Goal: Task Accomplishment & Management: Complete application form

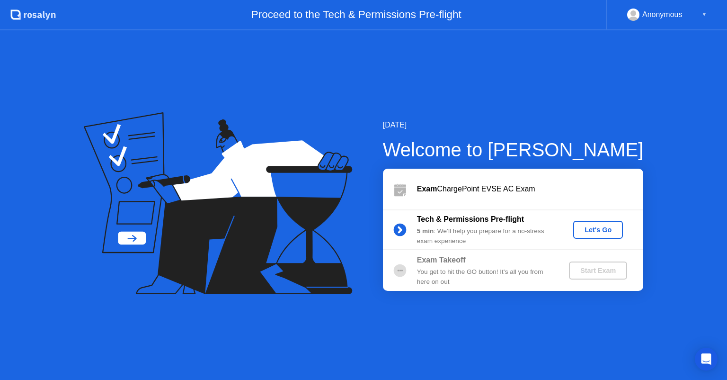
click at [612, 232] on div "Let's Go" at bounding box center [598, 230] width 42 height 8
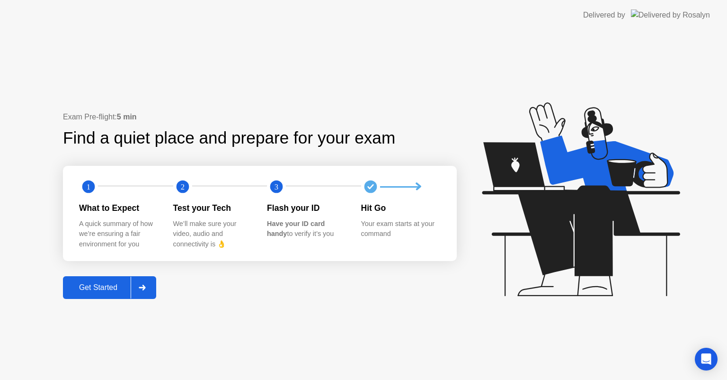
click at [100, 283] on div "Get Started" at bounding box center [98, 287] width 65 height 9
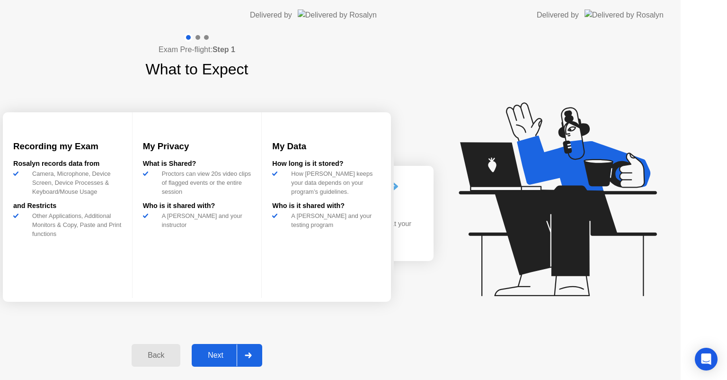
click at [100, 283] on div "Exam Pre-flight: Step 1 What to Expect Recording my Exam [PERSON_NAME] records …" at bounding box center [197, 204] width 394 height 349
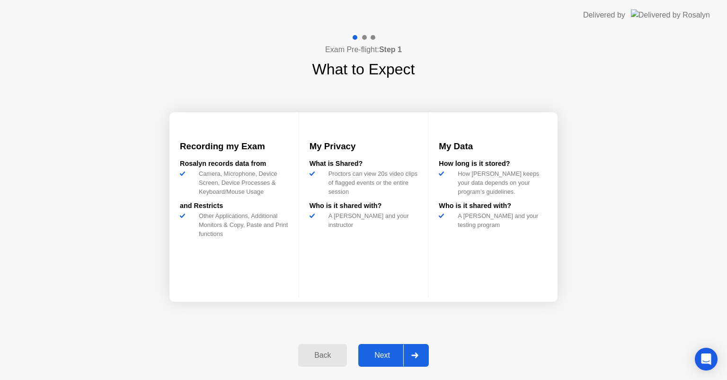
click at [397, 362] on button "Next" at bounding box center [393, 355] width 71 height 23
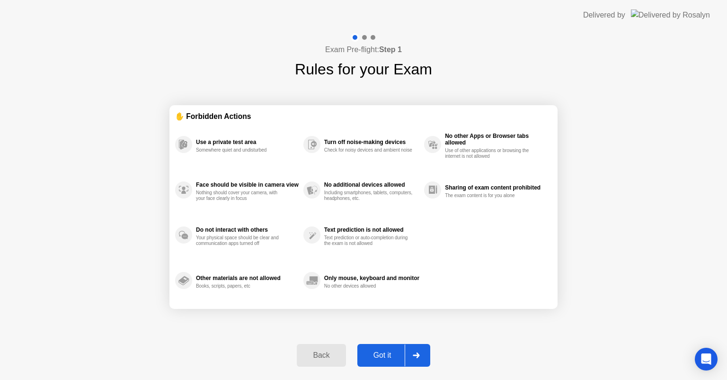
click at [380, 355] on div "Got it" at bounding box center [382, 355] width 44 height 9
select select "**********"
select select "*******"
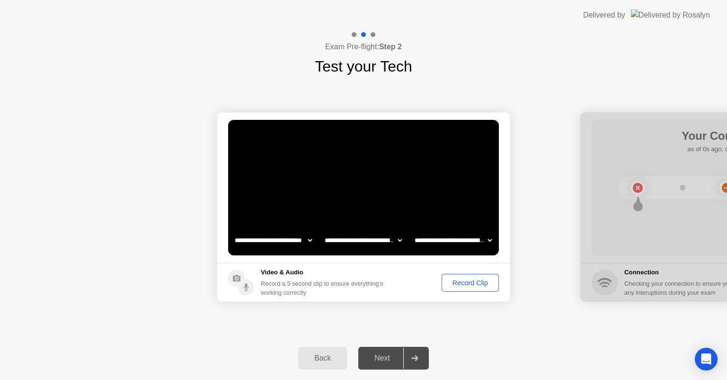
click at [461, 284] on div "Record Clip" at bounding box center [470, 283] width 51 height 8
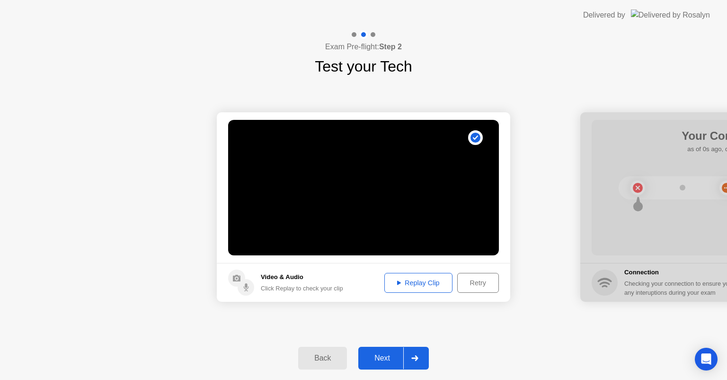
click at [413, 283] on div "Replay Clip" at bounding box center [419, 283] width 62 height 8
click at [386, 361] on div "Next" at bounding box center [382, 358] width 42 height 9
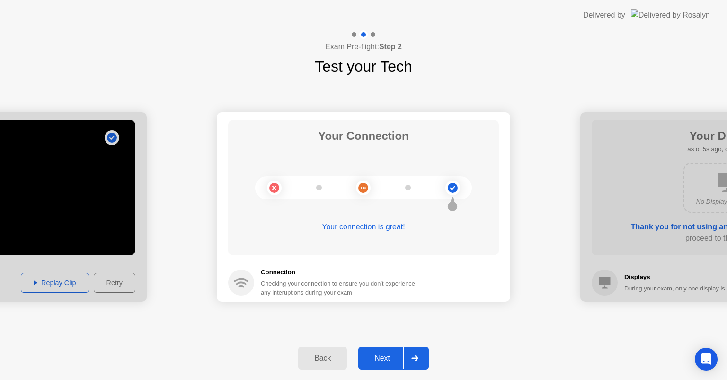
click at [386, 361] on div "Next" at bounding box center [382, 358] width 42 height 9
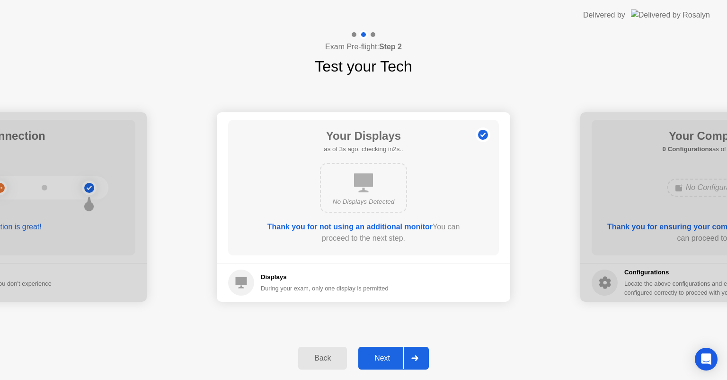
click at [391, 354] on div "Next" at bounding box center [382, 358] width 42 height 9
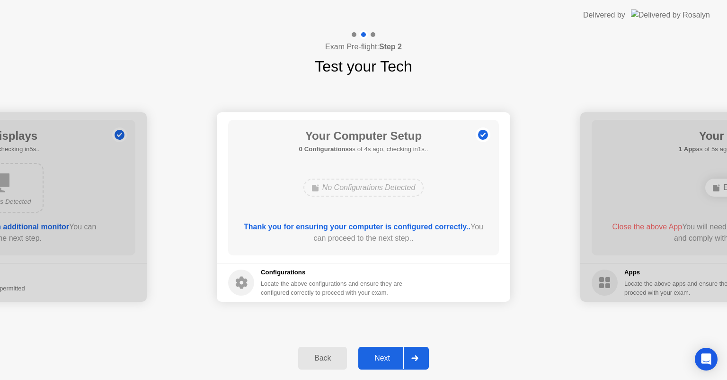
click at [391, 354] on div "Next" at bounding box center [382, 358] width 42 height 9
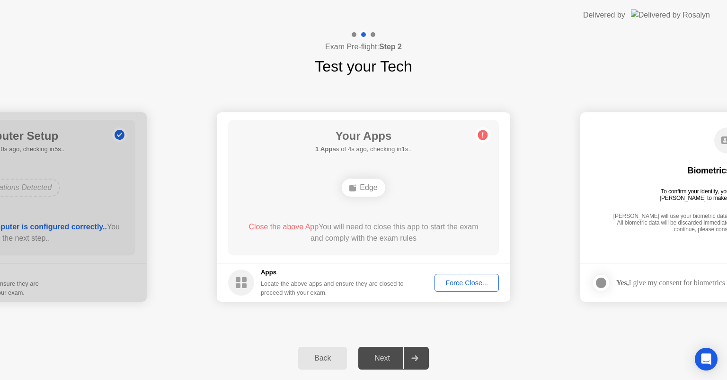
click at [285, 224] on span "Close the above App" at bounding box center [283, 226] width 70 height 8
click at [463, 280] on div "Force Close..." at bounding box center [467, 283] width 58 height 8
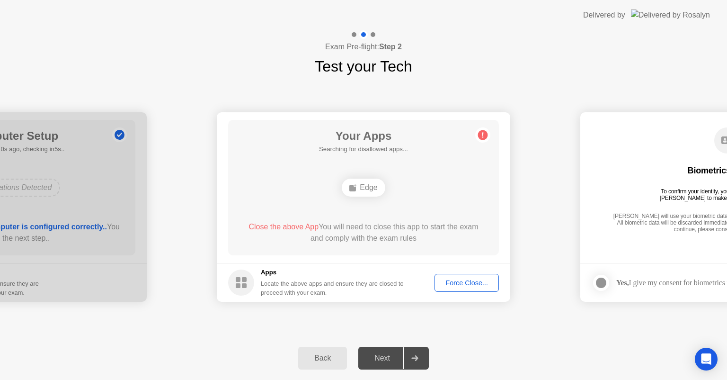
click at [462, 280] on div "Force Close..." at bounding box center [467, 283] width 58 height 8
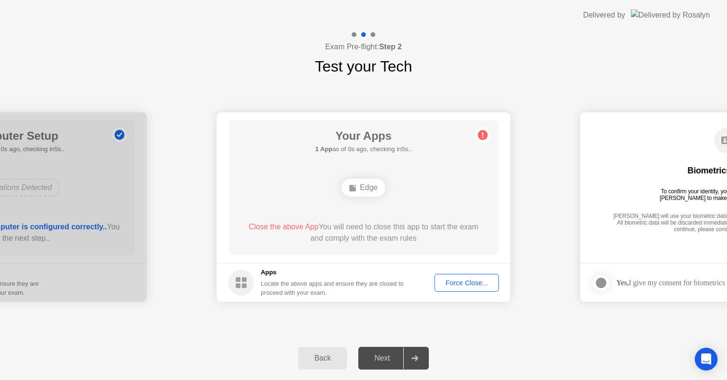
click at [326, 355] on div "Back" at bounding box center [322, 358] width 43 height 9
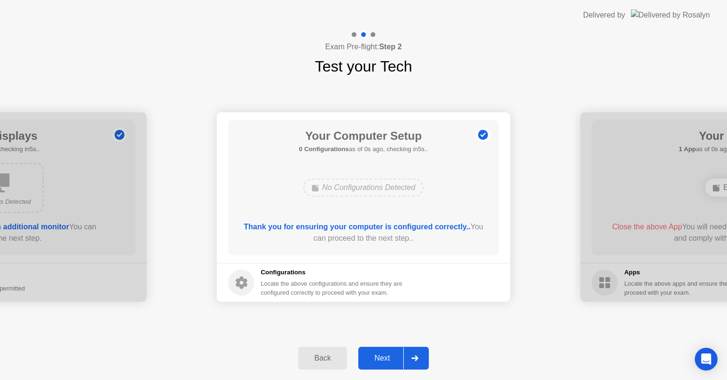
click at [393, 354] on div "Next" at bounding box center [382, 358] width 42 height 9
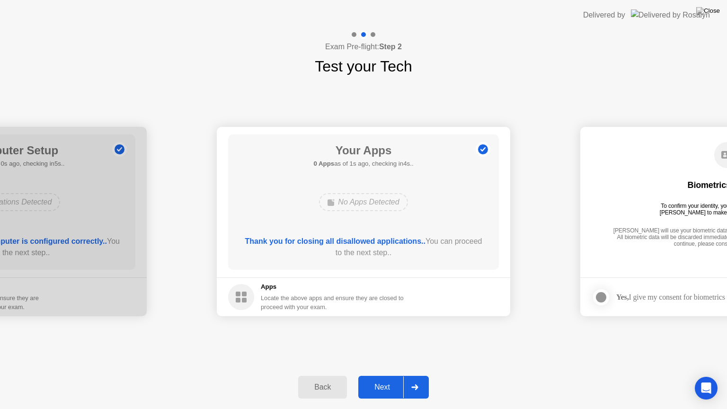
click at [383, 379] on div "Next" at bounding box center [382, 387] width 42 height 9
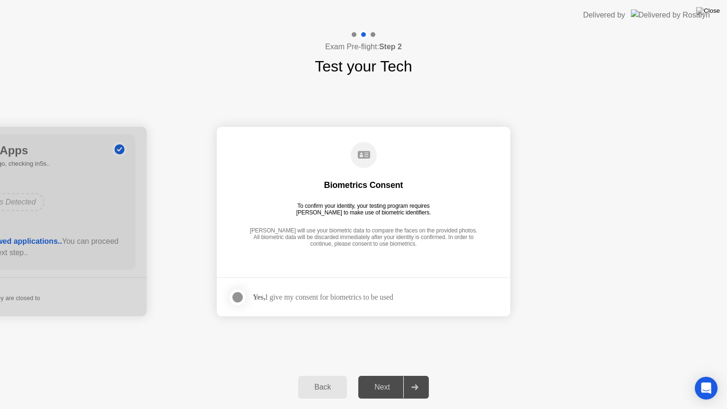
click at [236, 297] on div at bounding box center [237, 297] width 11 height 11
click at [384, 379] on div "Next" at bounding box center [382, 387] width 42 height 9
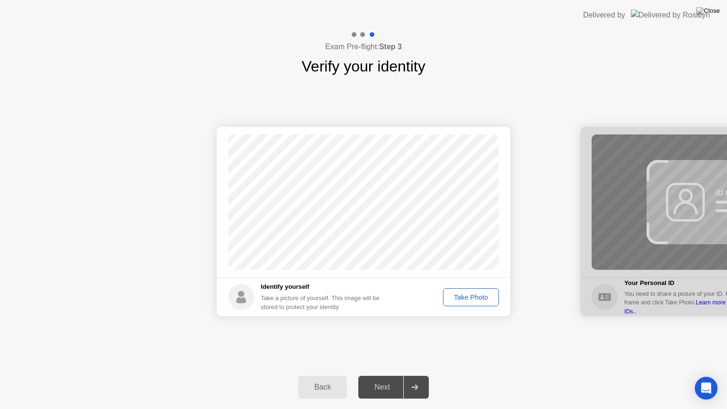
click at [475, 296] on div "Take Photo" at bounding box center [470, 297] width 49 height 8
click at [386, 379] on div "Next" at bounding box center [382, 387] width 42 height 9
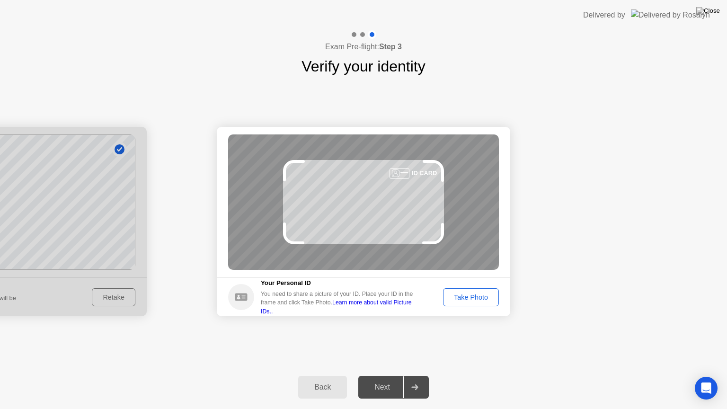
click at [461, 293] on div "Take Photo" at bounding box center [470, 297] width 49 height 8
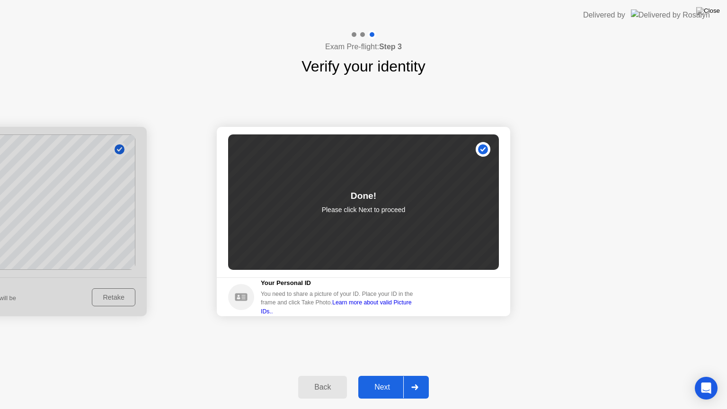
click at [381, 379] on button "Next" at bounding box center [393, 387] width 71 height 23
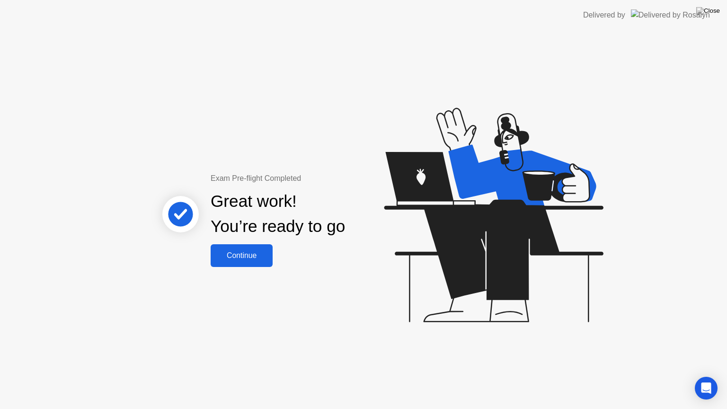
click at [264, 252] on div "Continue" at bounding box center [241, 255] width 56 height 9
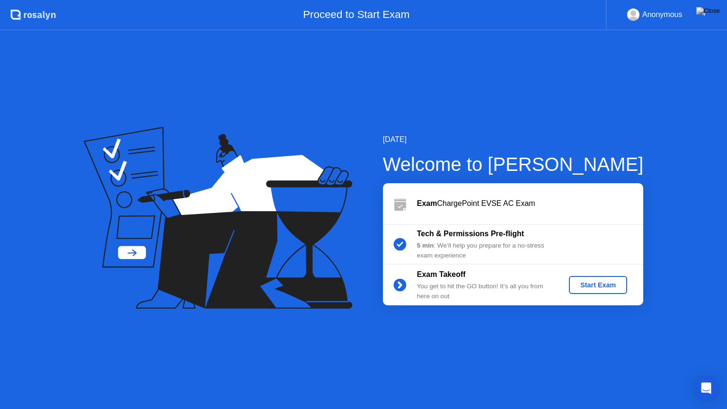
click at [589, 289] on div "Start Exam" at bounding box center [598, 285] width 51 height 8
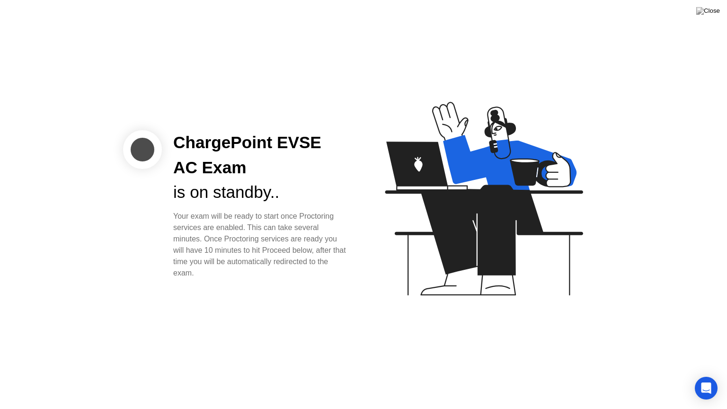
click at [466, 201] on icon at bounding box center [484, 199] width 198 height 194
click at [259, 212] on div "Your exam will be ready to start once Proctoring services are enabled. This can…" at bounding box center [260, 245] width 175 height 68
click at [707, 379] on icon "Open Intercom Messenger" at bounding box center [705, 388] width 11 height 12
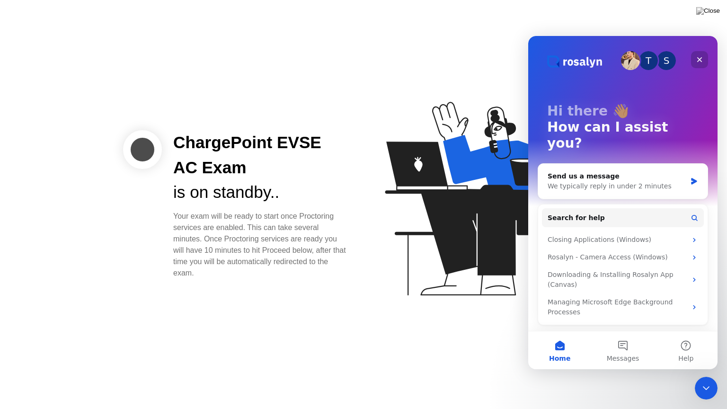
click at [700, 61] on icon "Close" at bounding box center [699, 59] width 5 height 5
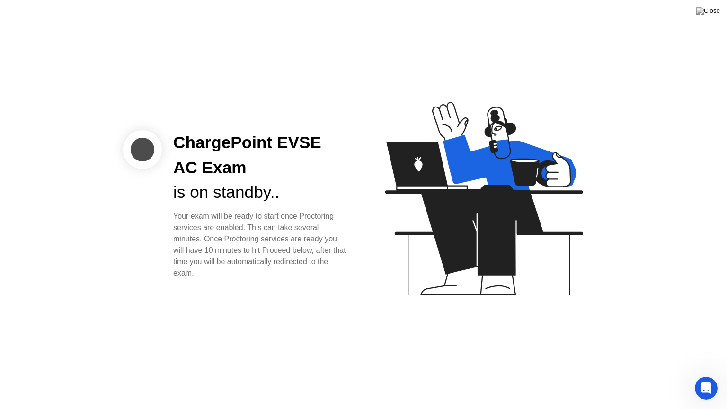
click at [444, 148] on icon at bounding box center [482, 203] width 244 height 242
click at [163, 123] on div "ChargePoint EVSE AC Exam is on standby.. Your exam will be ready to start once …" at bounding box center [363, 204] width 727 height 409
click at [198, 177] on div "ChargePoint EVSE AC Exam" at bounding box center [260, 155] width 175 height 50
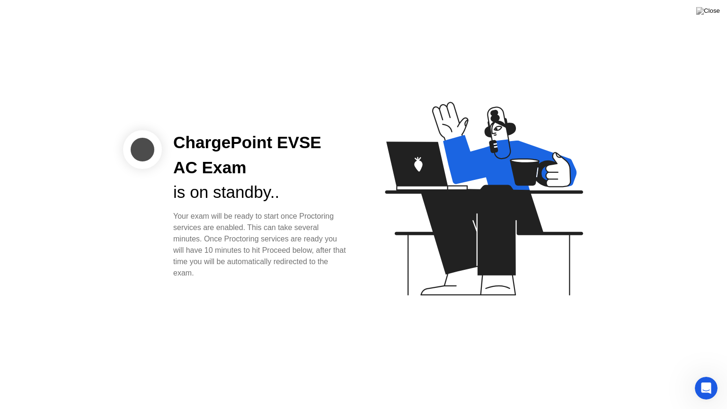
click at [241, 307] on div "ChargePoint EVSE AC Exam is on standby.. Your exam will be ready to start once …" at bounding box center [363, 204] width 727 height 409
click at [240, 289] on div "ChargePoint EVSE AC Exam is on standby.. Your exam will be ready to start once …" at bounding box center [363, 204] width 727 height 409
click at [261, 181] on div "is on standby.." at bounding box center [260, 192] width 175 height 25
click at [706, 379] on icon "Open Intercom Messenger" at bounding box center [705, 387] width 16 height 16
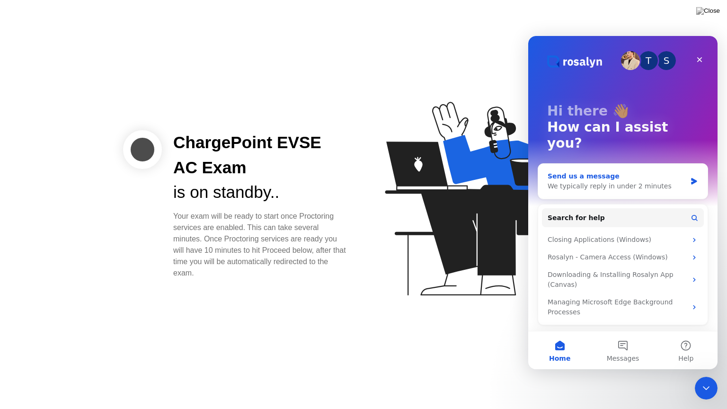
click at [606, 181] on div "We typically reply in under 2 minutes" at bounding box center [617, 186] width 139 height 10
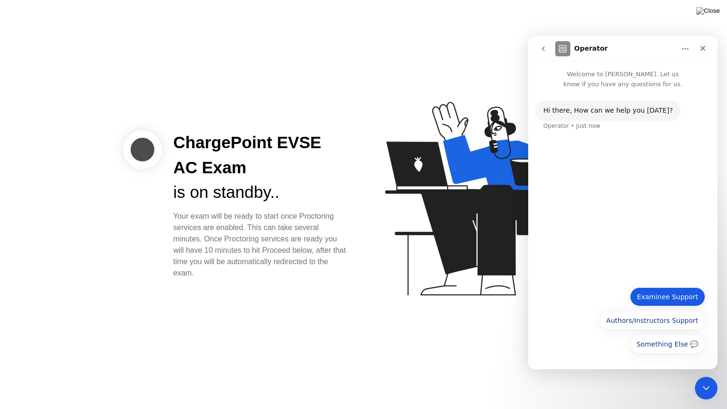
click at [659, 298] on button "Examinee Support" at bounding box center [667, 296] width 75 height 19
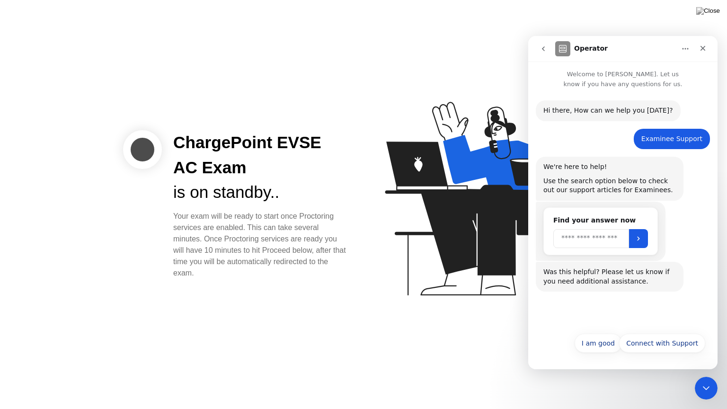
click at [588, 242] on input "Search" at bounding box center [591, 238] width 76 height 19
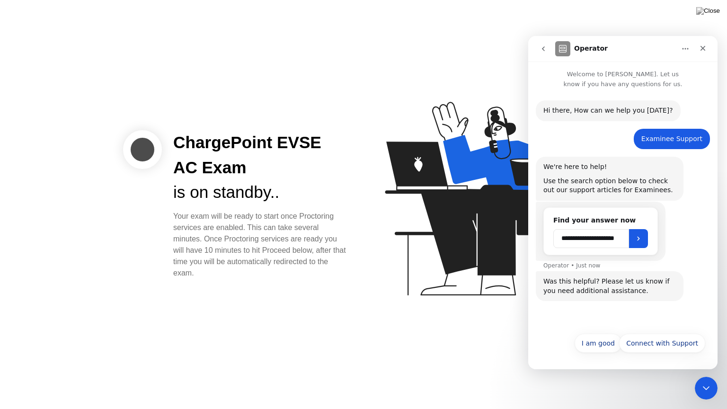
type input "**********"
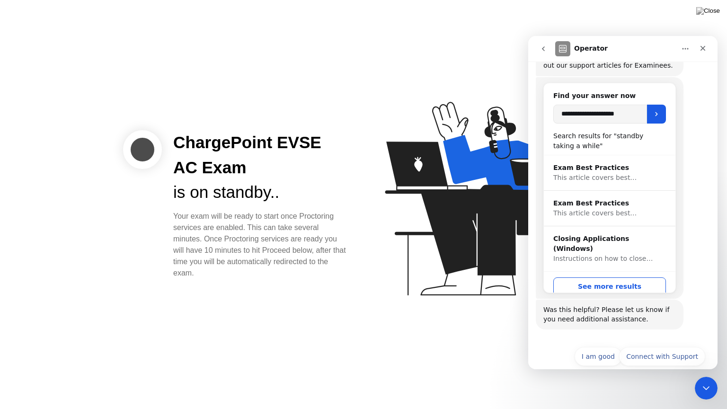
scroll to position [138, 0]
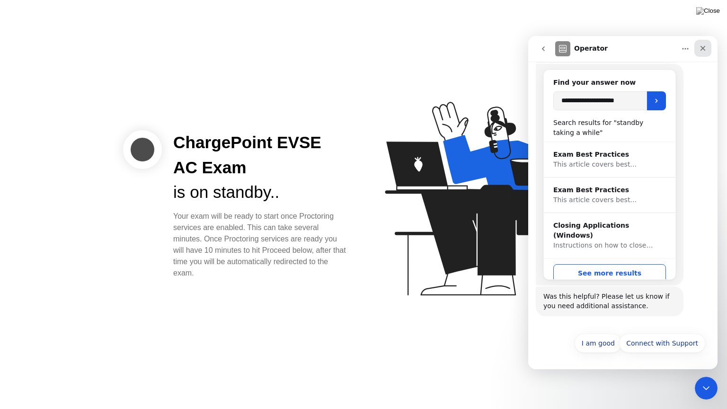
click at [698, 51] on div "Close" at bounding box center [702, 48] width 17 height 17
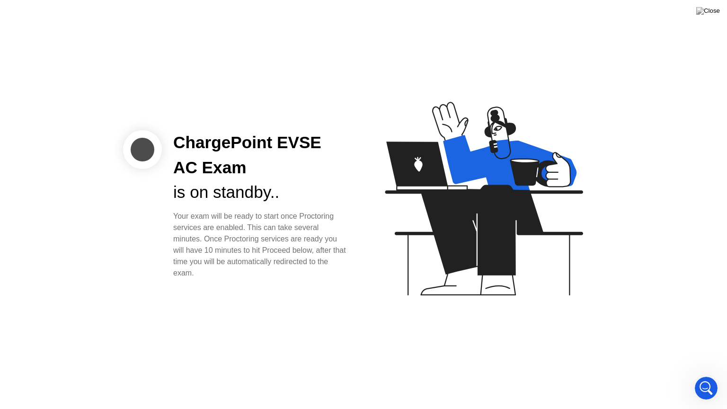
click at [377, 225] on icon at bounding box center [482, 203] width 244 height 242
click at [717, 9] on img at bounding box center [708, 11] width 24 height 8
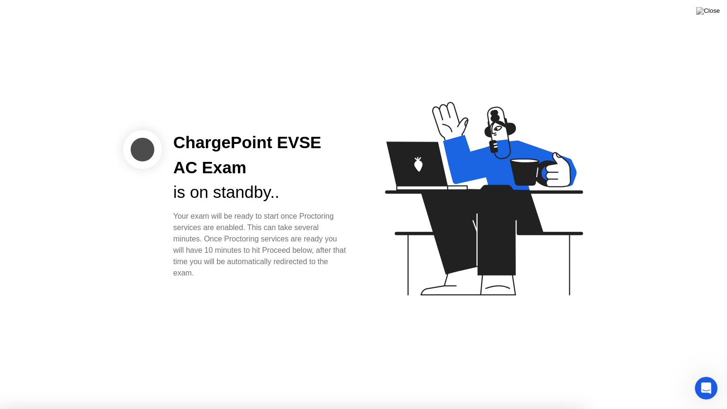
click at [231, 239] on div "Your exam will be ready to start once Proctoring services are enabled. This can…" at bounding box center [260, 245] width 175 height 68
click at [153, 214] on div "ChargePoint EVSE AC Exam is on standby.. Your exam will be ready to start once …" at bounding box center [241, 204] width 237 height 149
click at [712, 13] on img at bounding box center [708, 11] width 24 height 8
